Goal: Navigation & Orientation: Find specific page/section

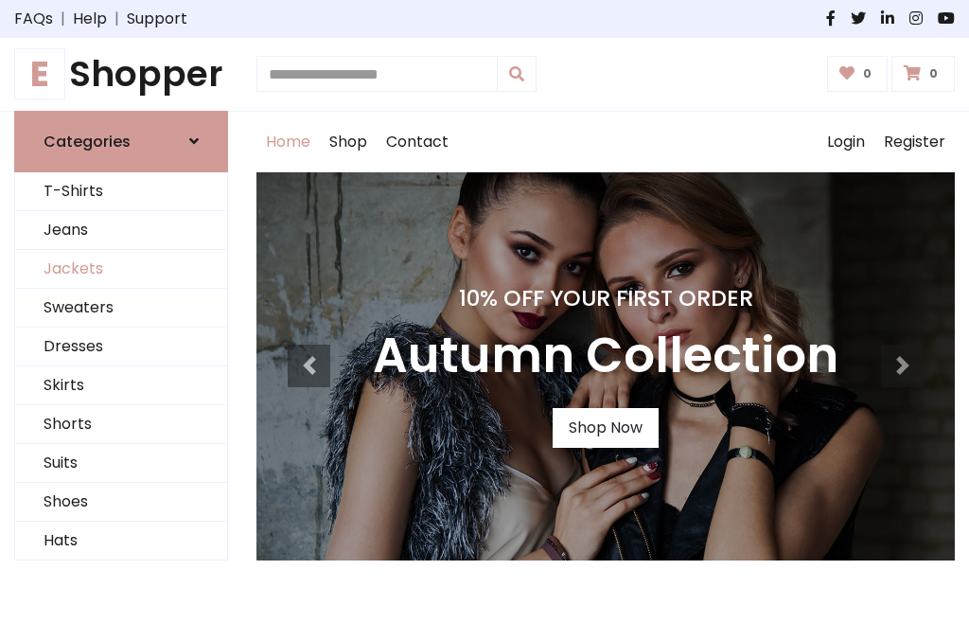
click at [121, 269] on link "Jackets" at bounding box center [121, 269] width 212 height 39
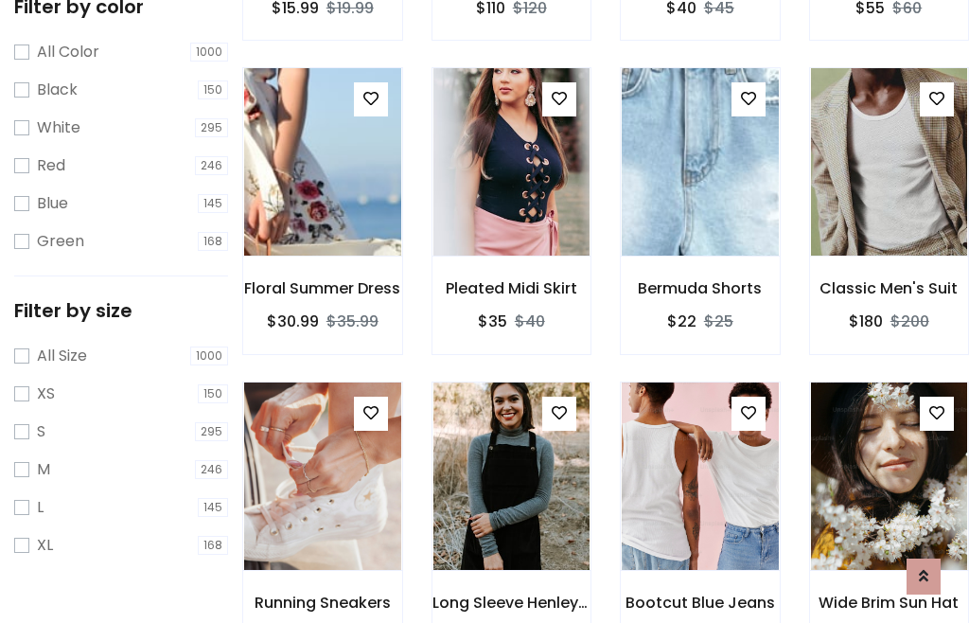
scroll to position [97, 0]
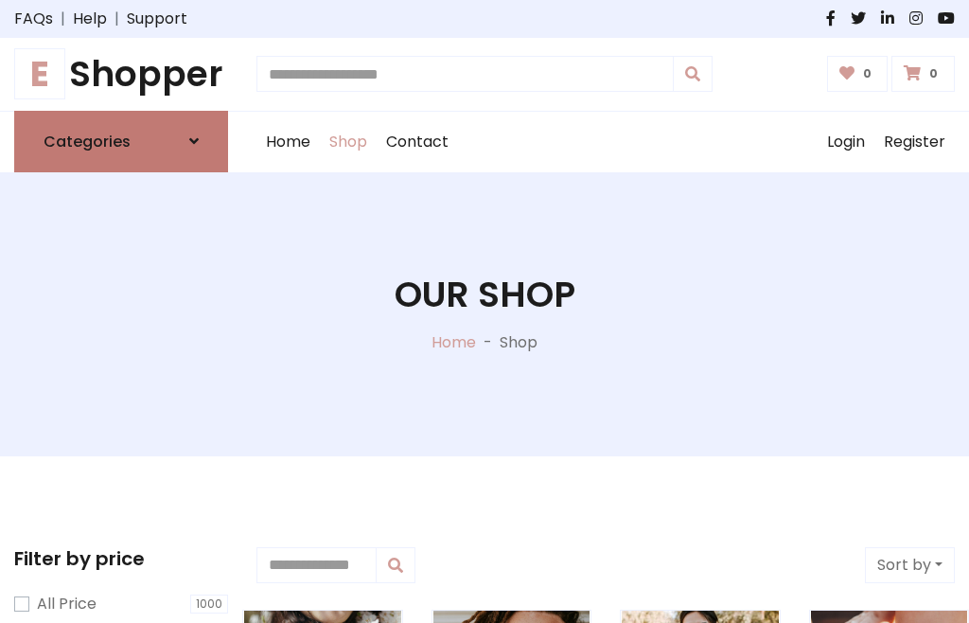
click at [121, 141] on h6 "Categories" at bounding box center [87, 142] width 87 height 18
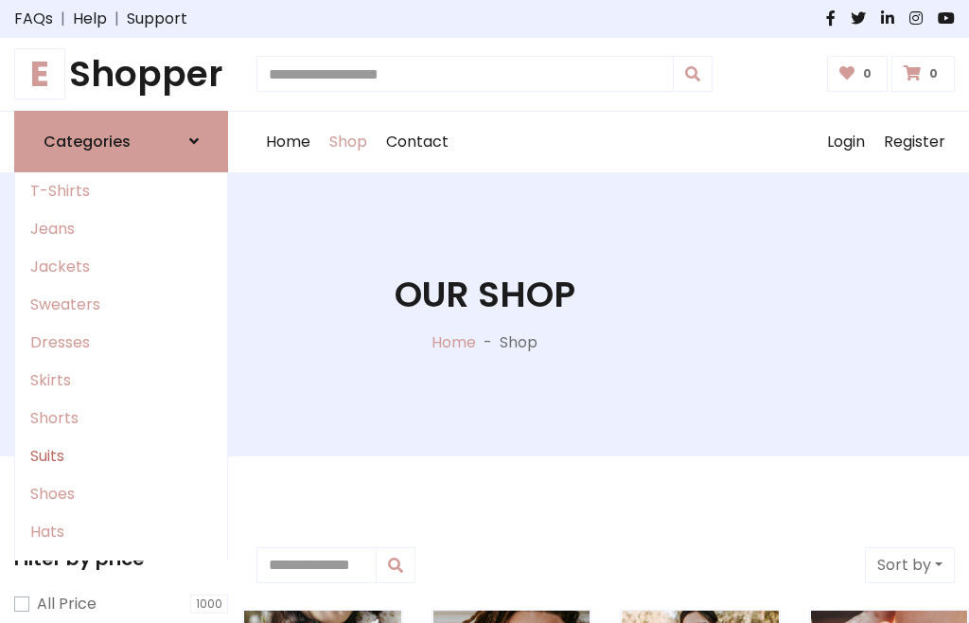
click at [121, 455] on link "Suits" at bounding box center [121, 456] width 212 height 38
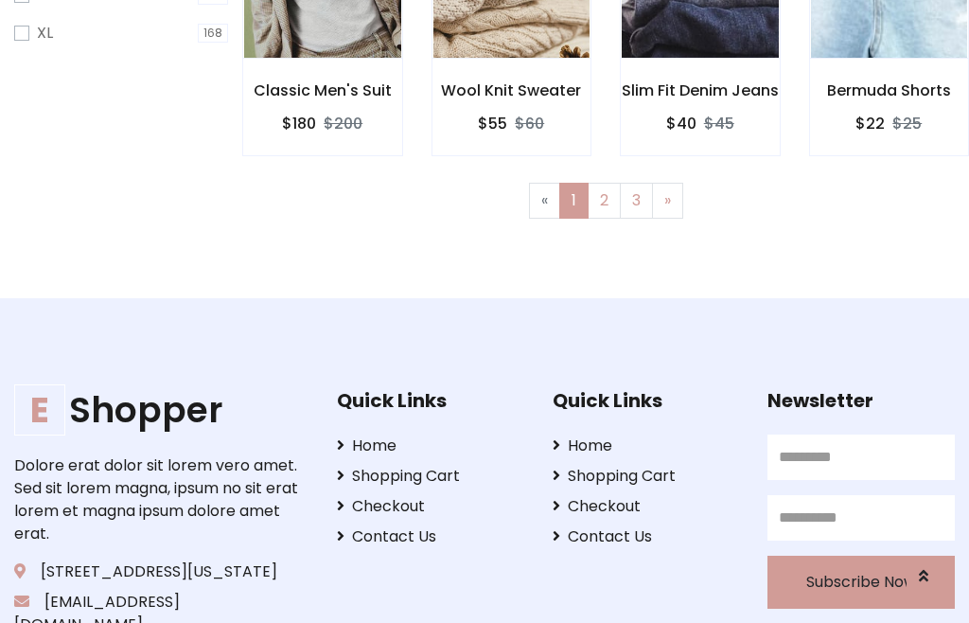
scroll to position [803, 0]
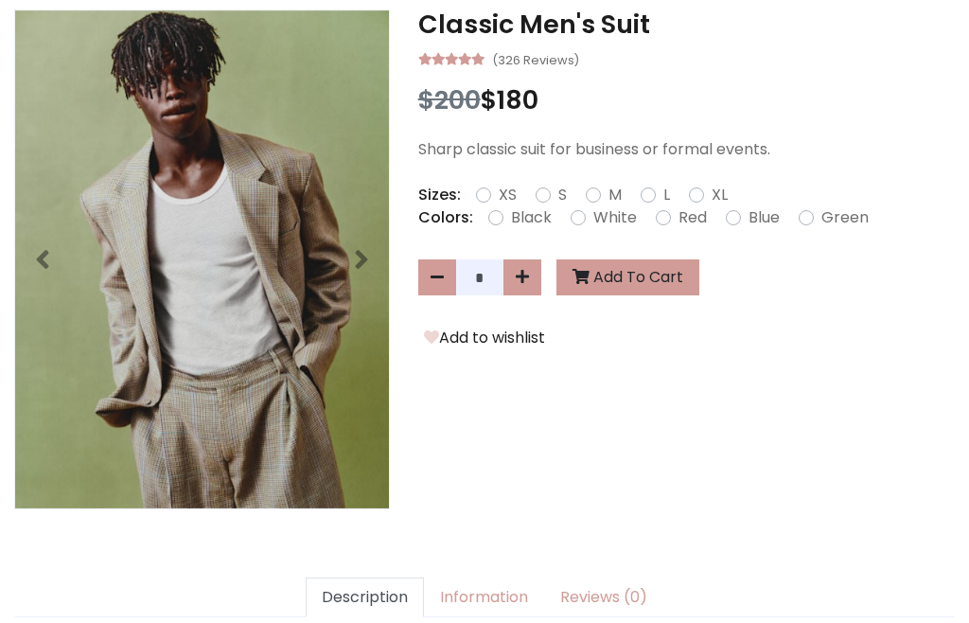
scroll to position [538, 0]
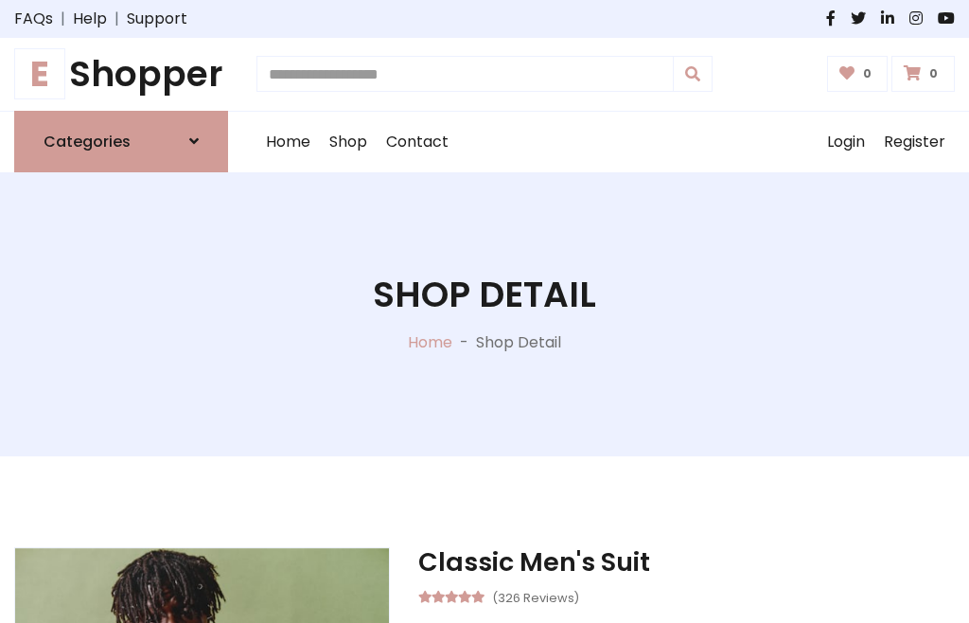
scroll to position [1767, 0]
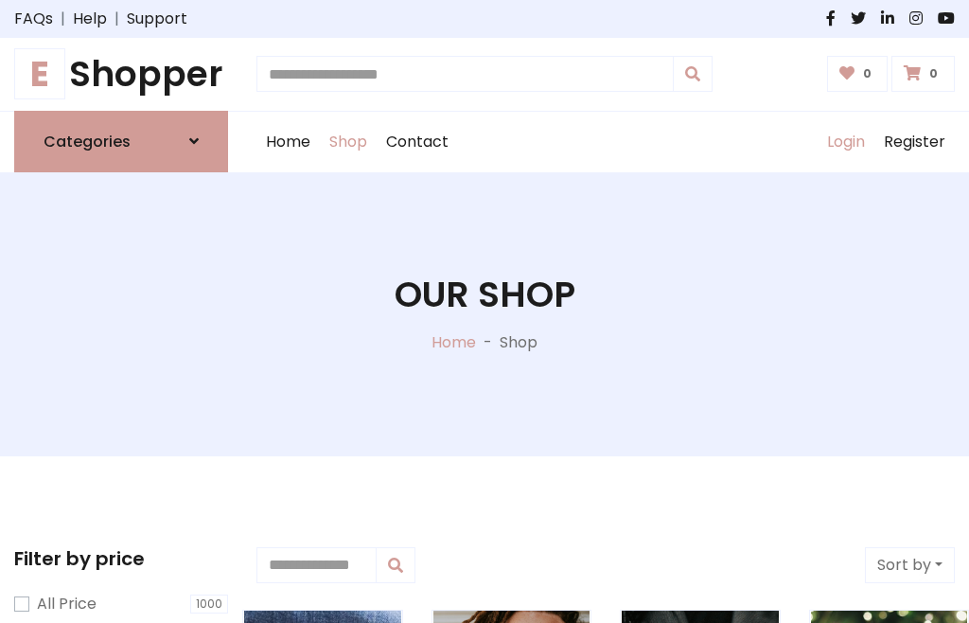
click at [845, 141] on link "Login" at bounding box center [846, 142] width 57 height 61
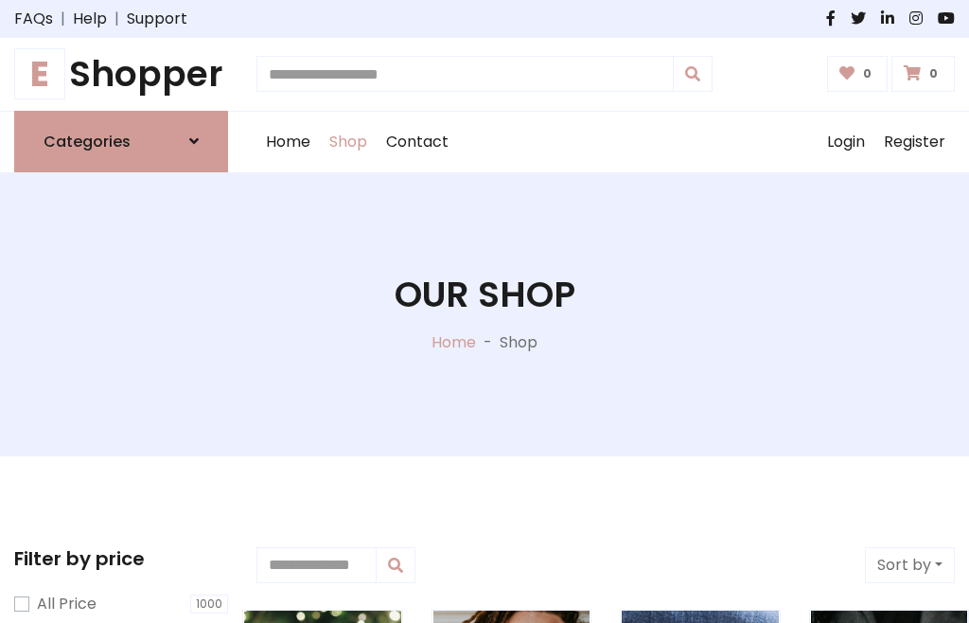
scroll to position [96, 0]
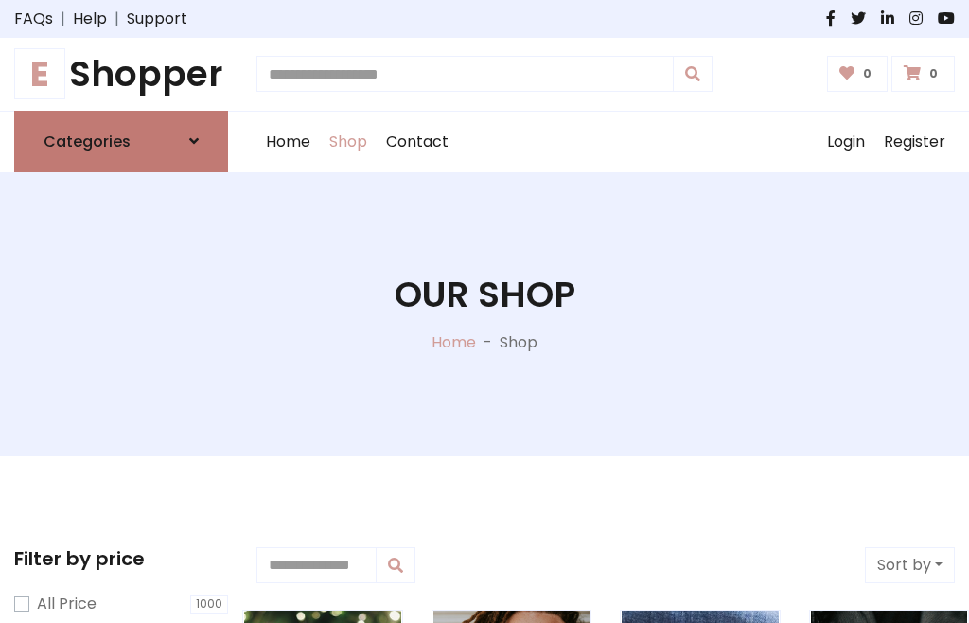
click at [194, 141] on icon at bounding box center [193, 140] width 9 height 15
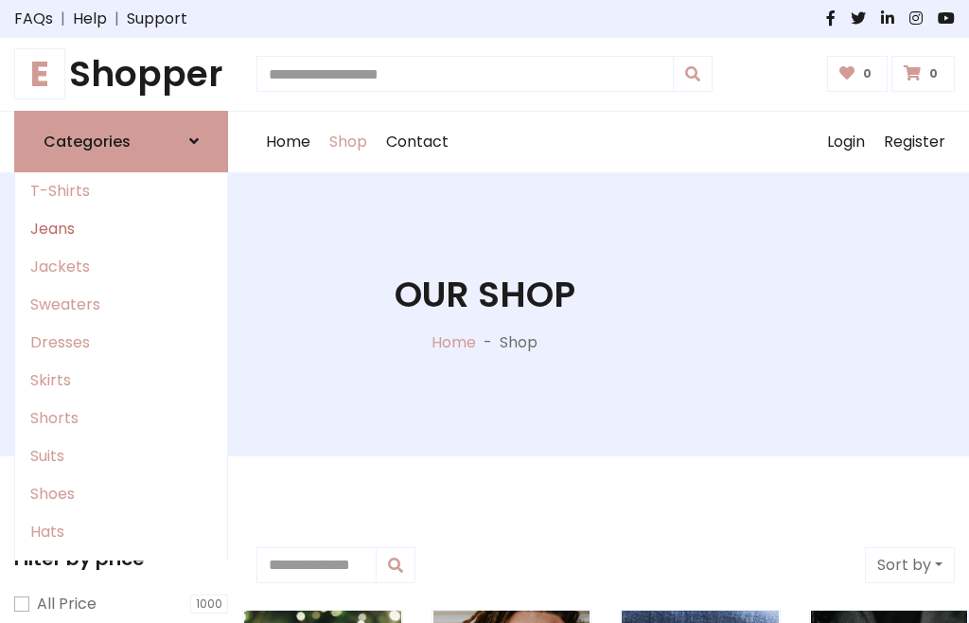
click at [121, 228] on link "Jeans" at bounding box center [121, 229] width 212 height 38
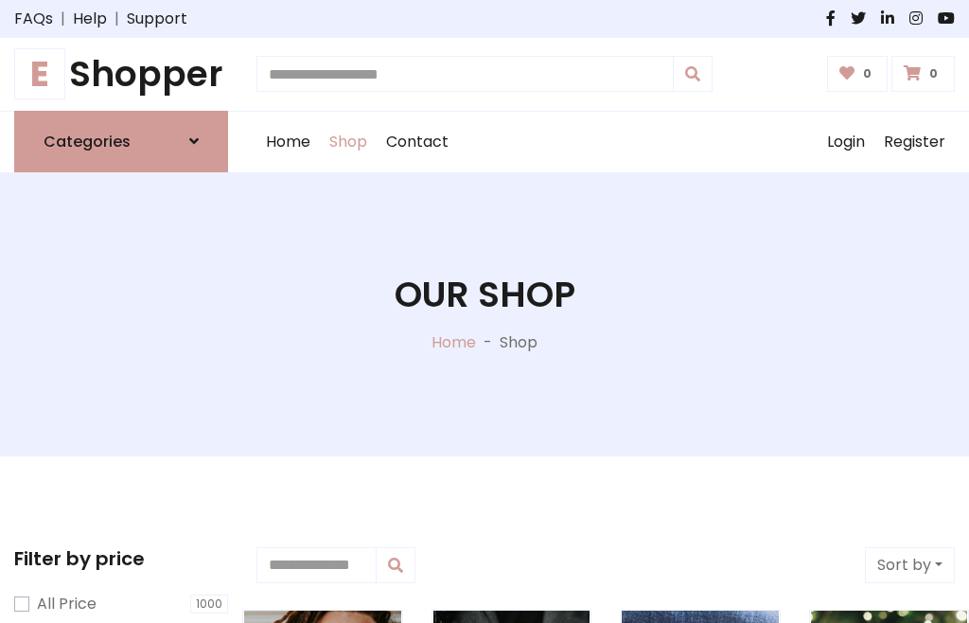
scroll to position [96, 0]
